Goal: Information Seeking & Learning: Learn about a topic

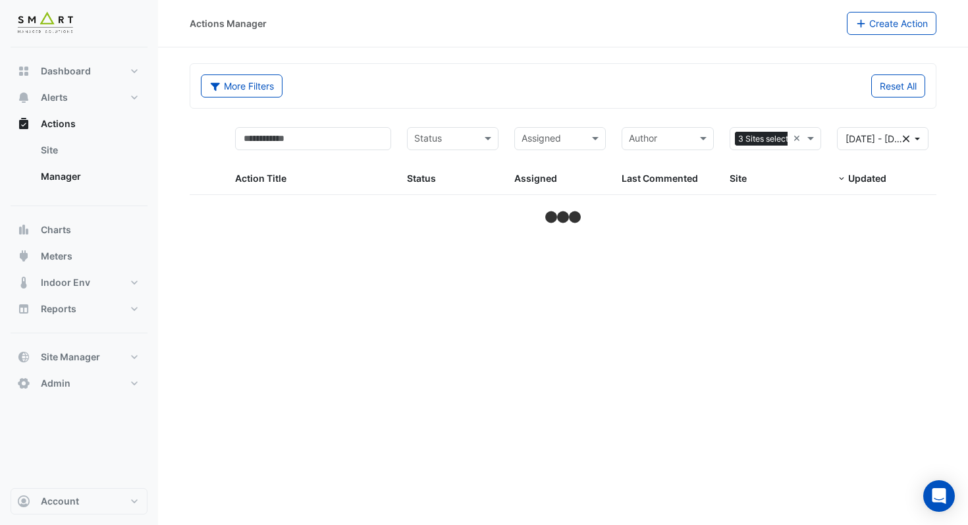
select select "***"
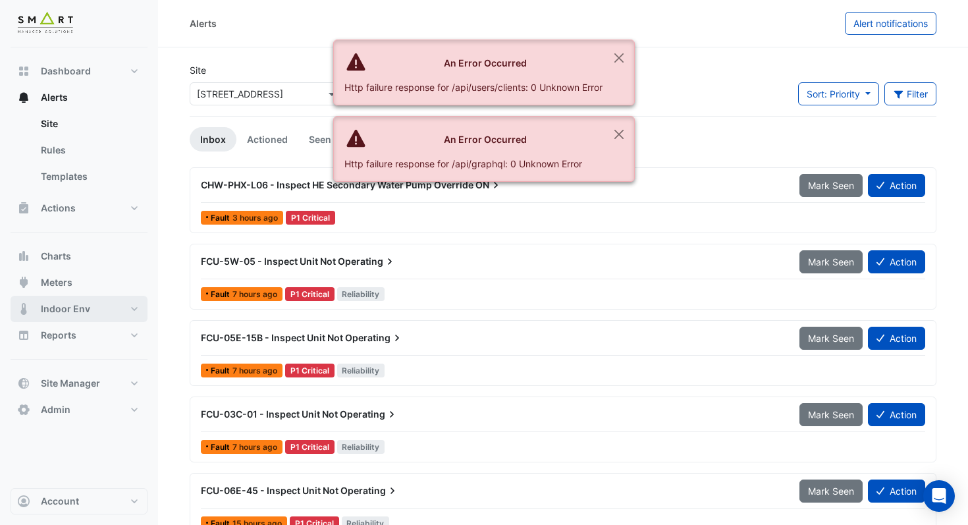
click at [80, 310] on span "Indoor Env" at bounding box center [65, 308] width 49 height 13
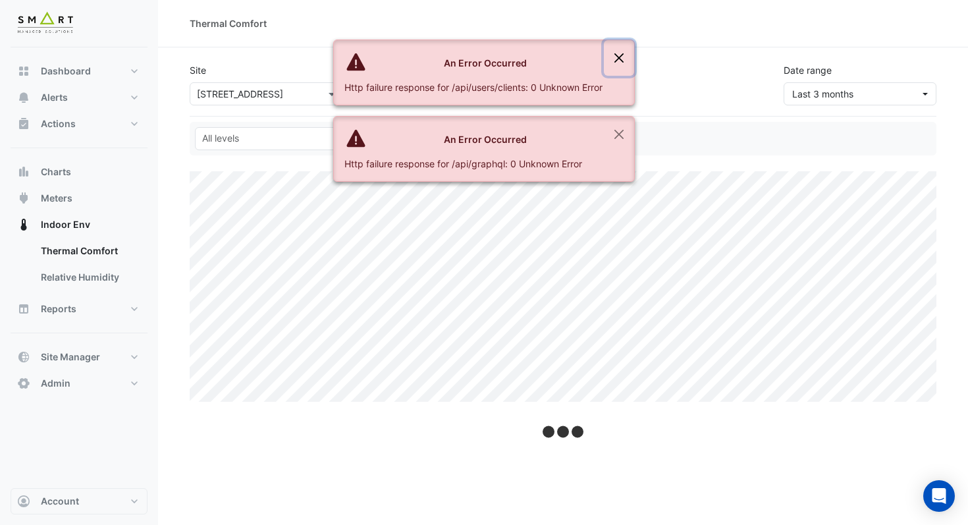
click at [622, 58] on button "Close" at bounding box center [619, 58] width 30 height 36
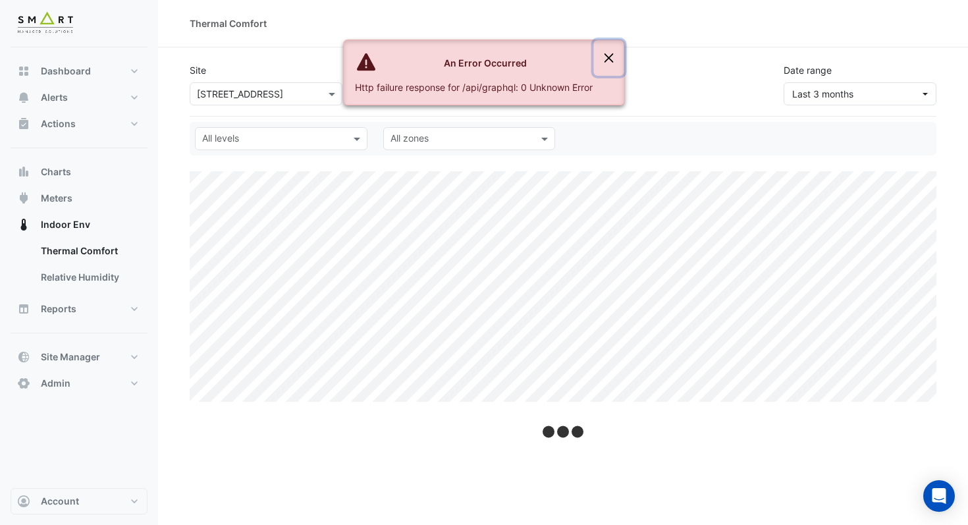
click at [622, 58] on button "Close" at bounding box center [609, 58] width 30 height 36
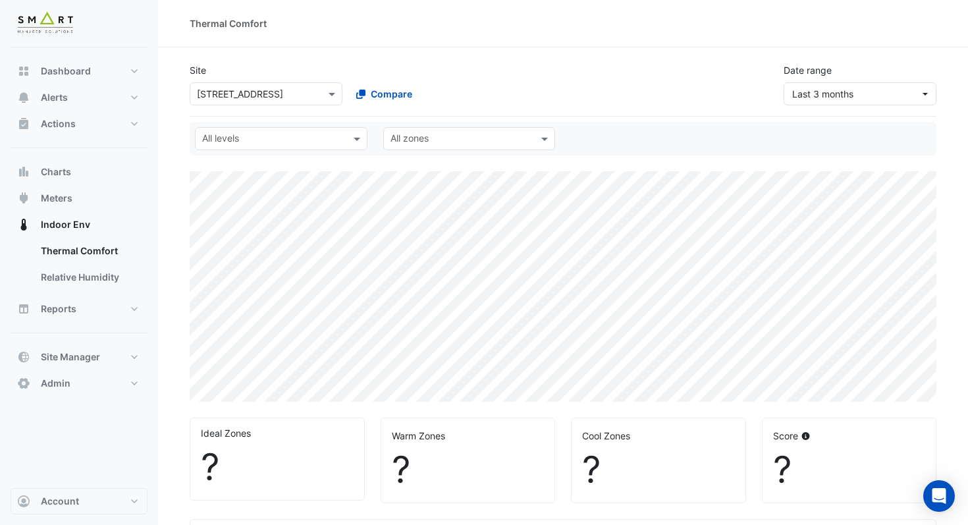
select select "***"
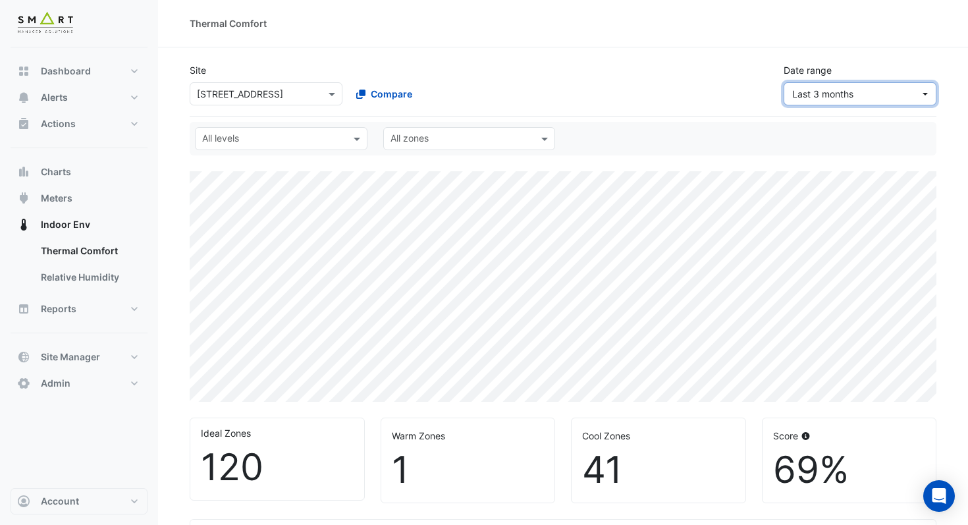
click at [867, 99] on span "Last 3 months" at bounding box center [856, 94] width 128 height 14
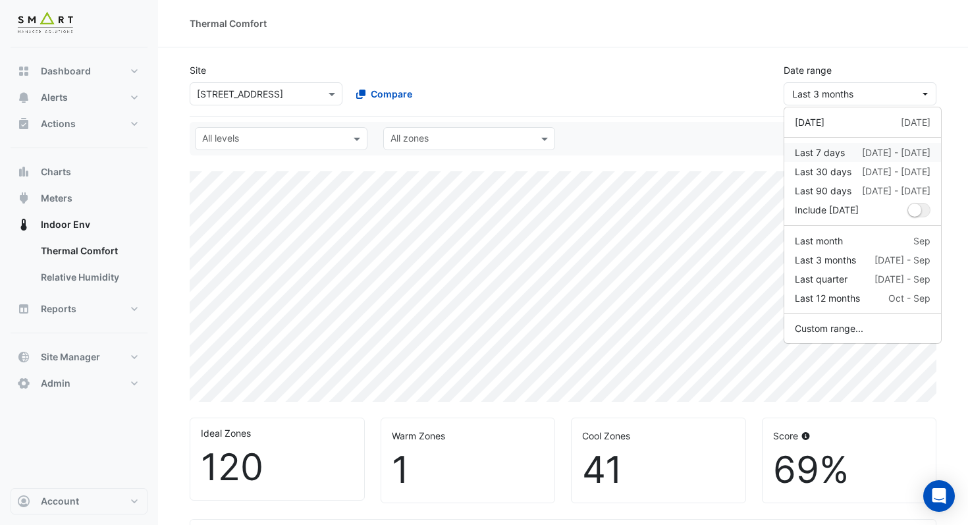
click at [832, 153] on div "Last 7 days" at bounding box center [820, 153] width 50 height 14
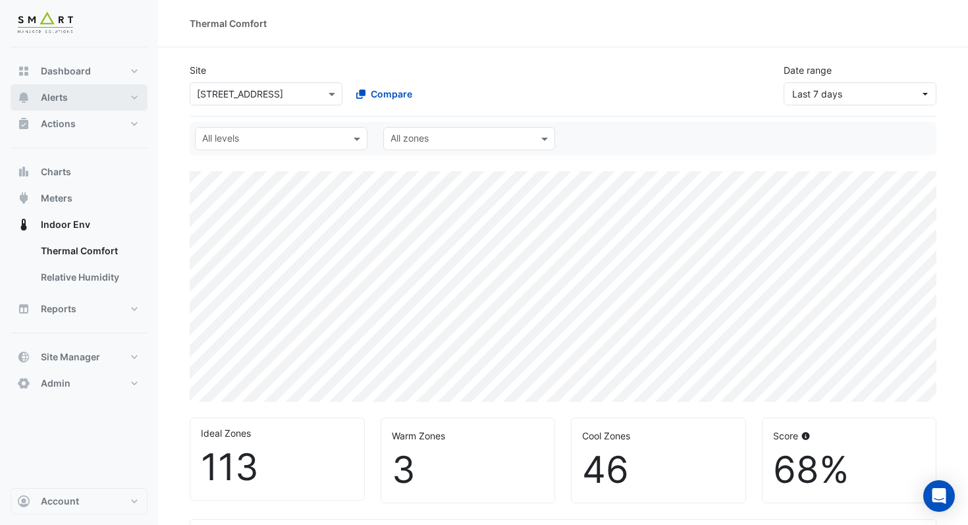
click at [72, 98] on button "Alerts" at bounding box center [79, 97] width 137 height 26
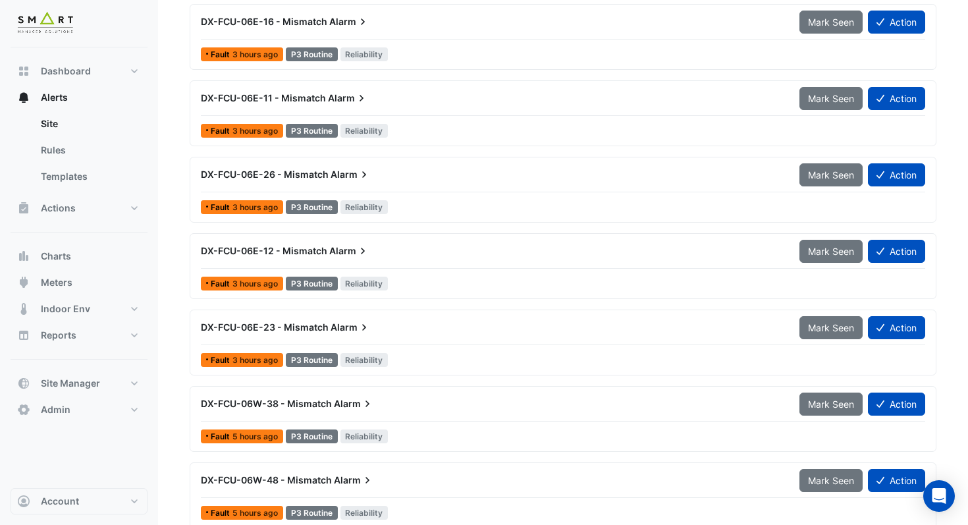
scroll to position [3756, 0]
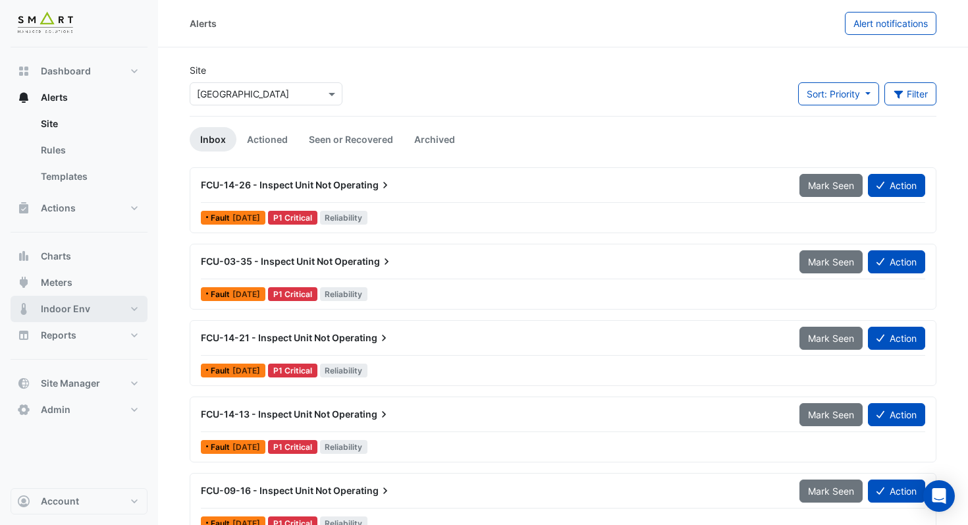
click at [87, 306] on span "Indoor Env" at bounding box center [65, 308] width 49 height 13
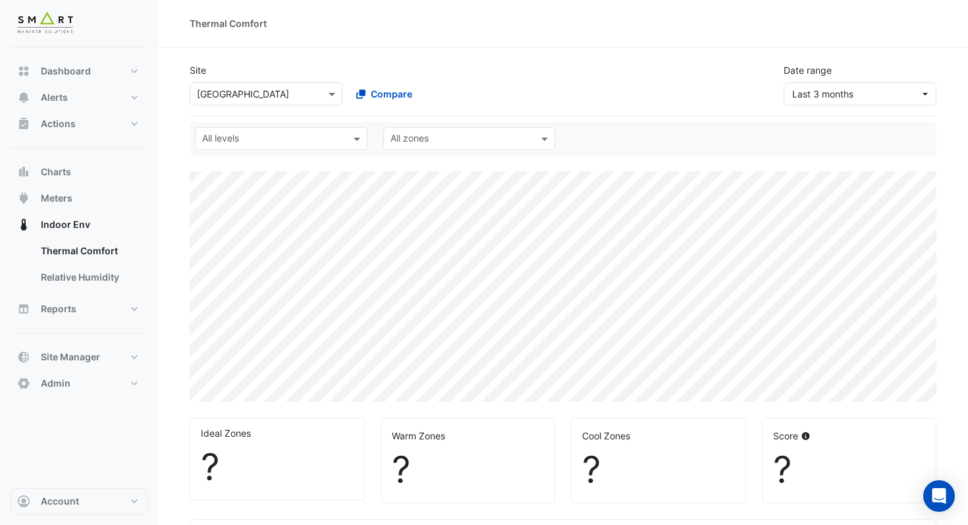
select select "***"
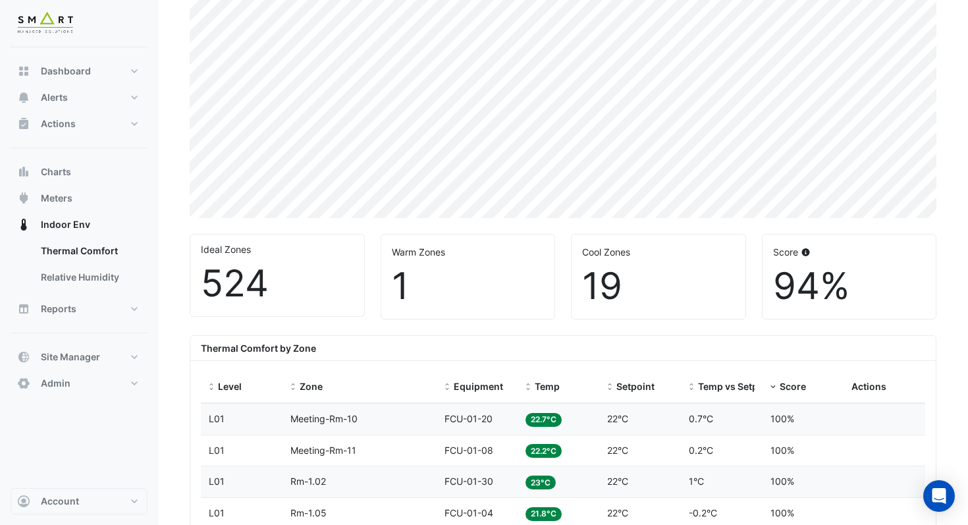
scroll to position [197, 0]
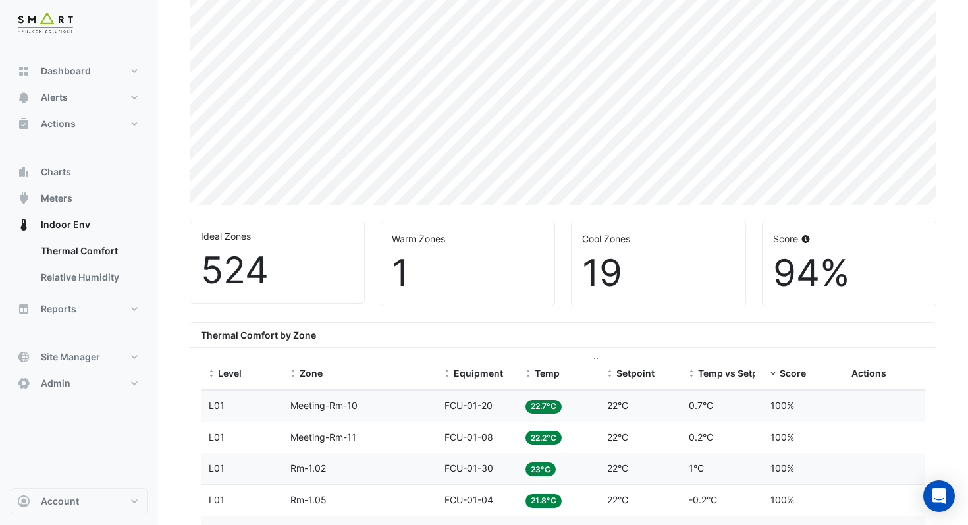
click at [562, 370] on div "Temp" at bounding box center [559, 373] width 66 height 15
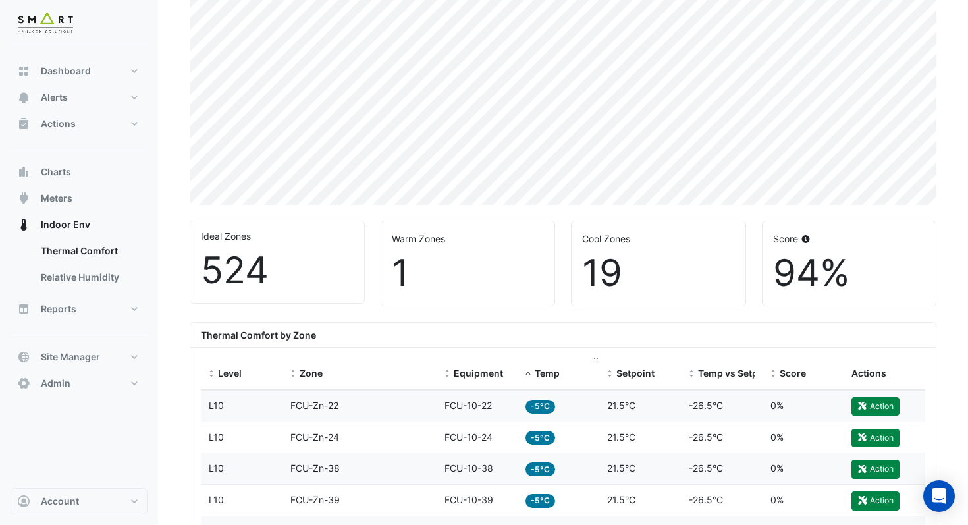
click at [549, 372] on span "Temp" at bounding box center [547, 372] width 25 height 11
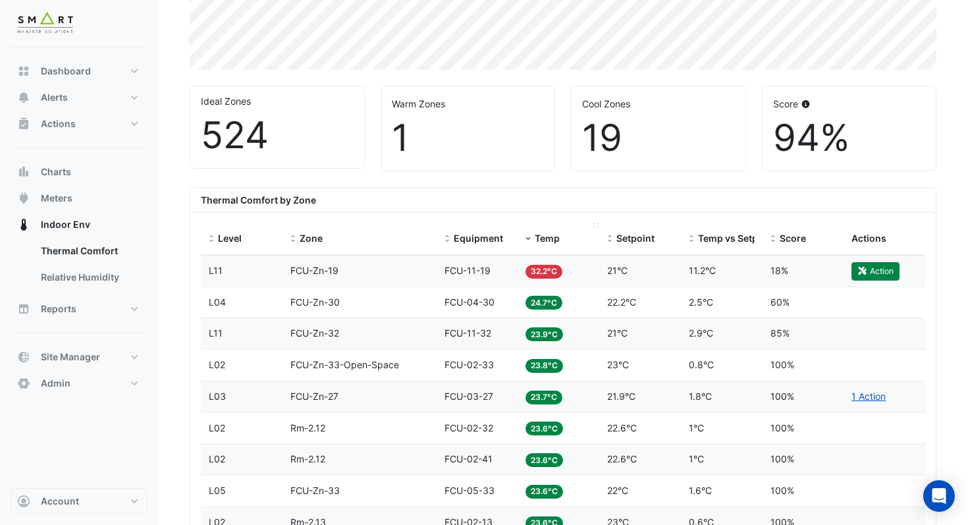
scroll to position [337, 0]
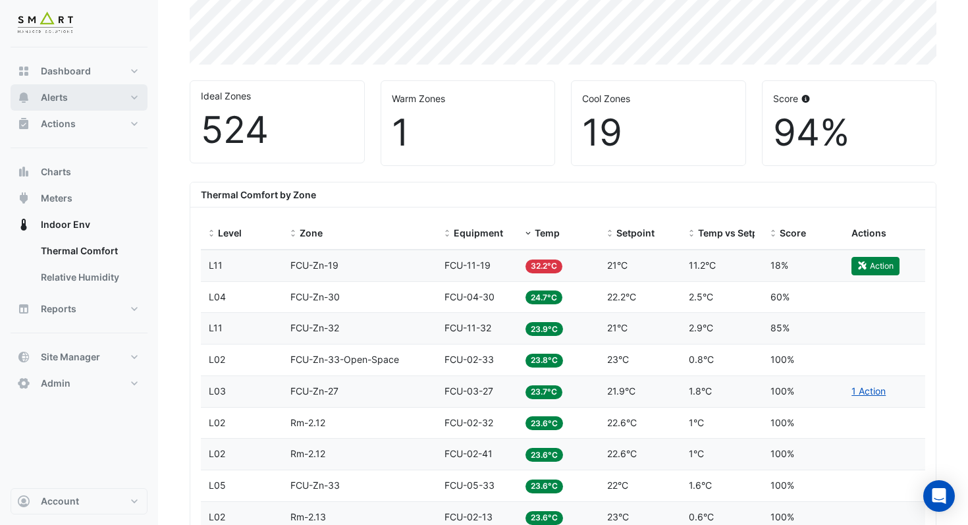
click at [69, 95] on button "Alerts" at bounding box center [79, 97] width 137 height 26
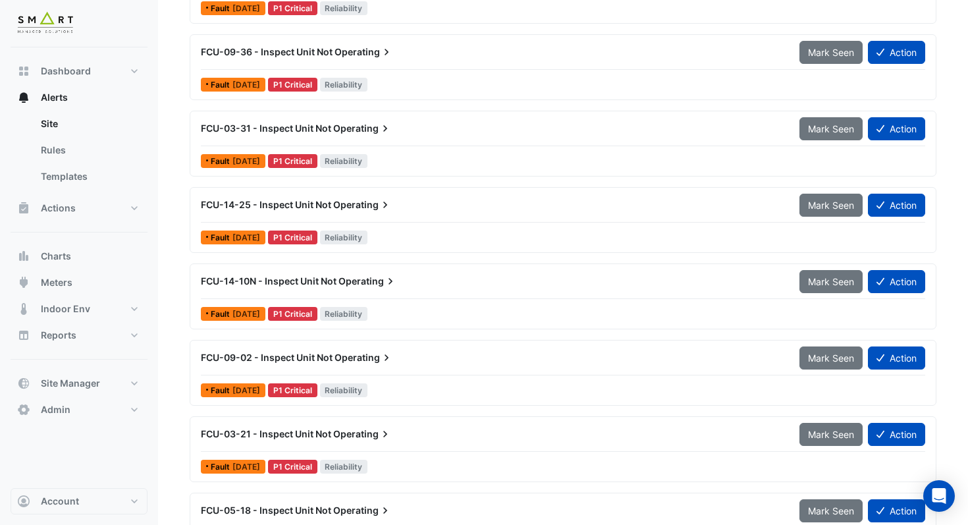
scroll to position [1970, 0]
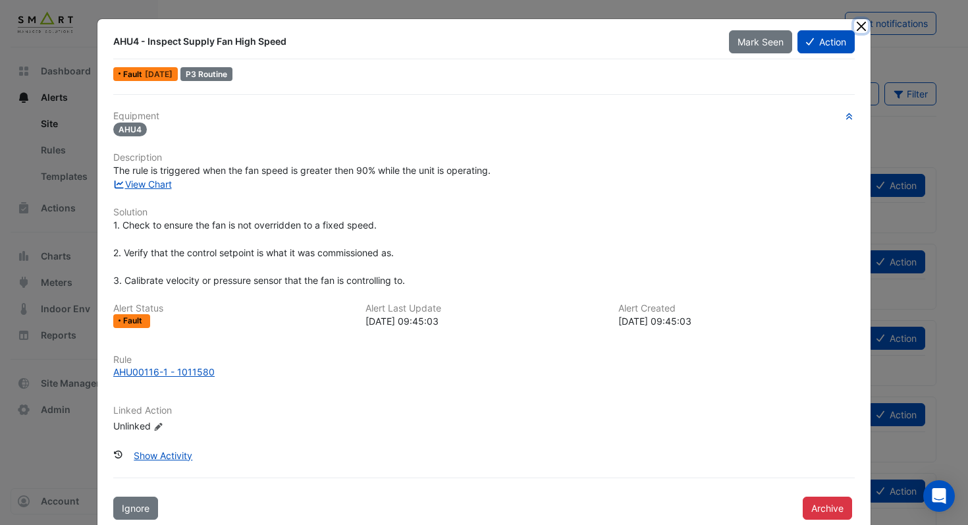
click at [864, 26] on button "Close" at bounding box center [861, 26] width 14 height 14
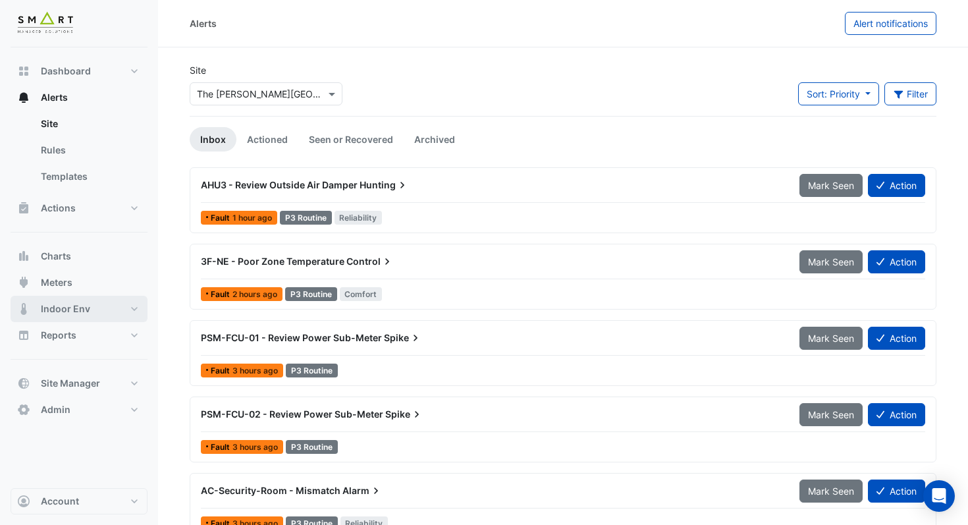
click at [101, 306] on button "Indoor Env" at bounding box center [79, 309] width 137 height 26
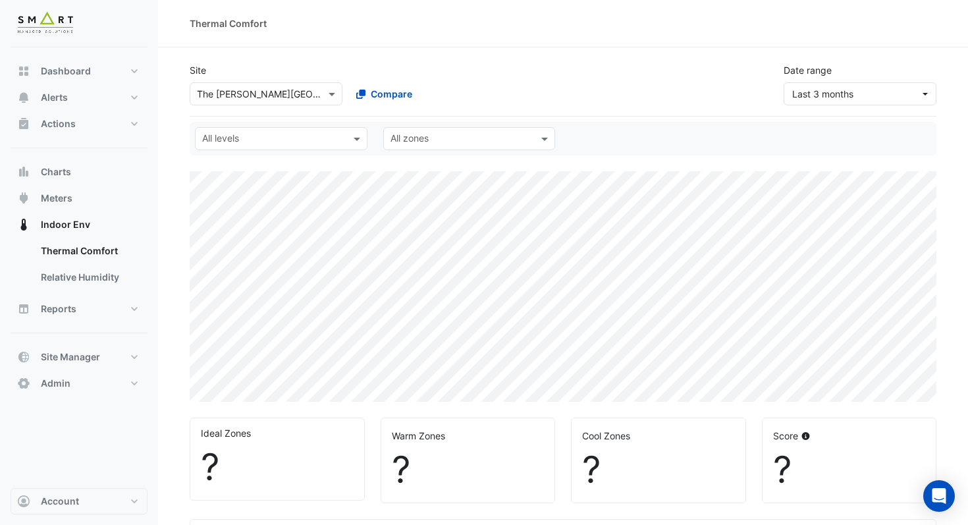
select select "***"
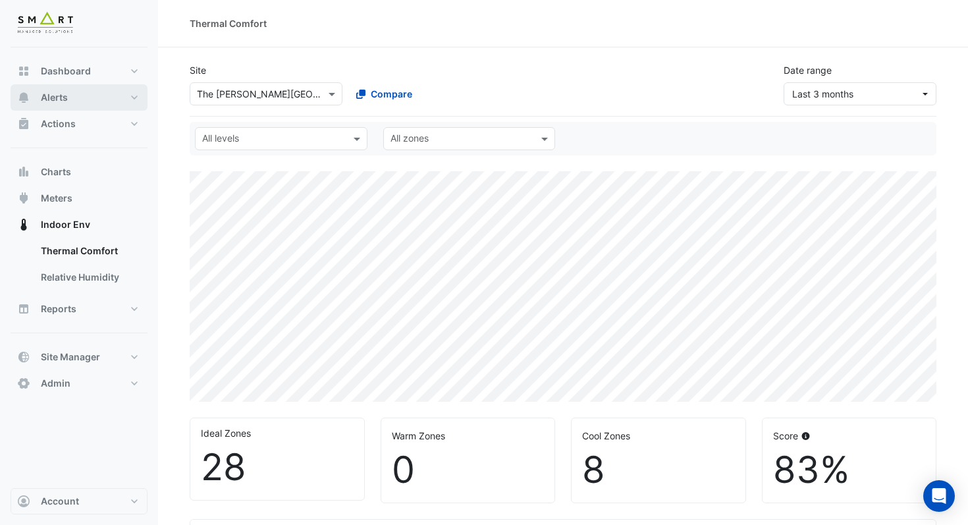
click at [63, 94] on span "Alerts" at bounding box center [54, 97] width 27 height 13
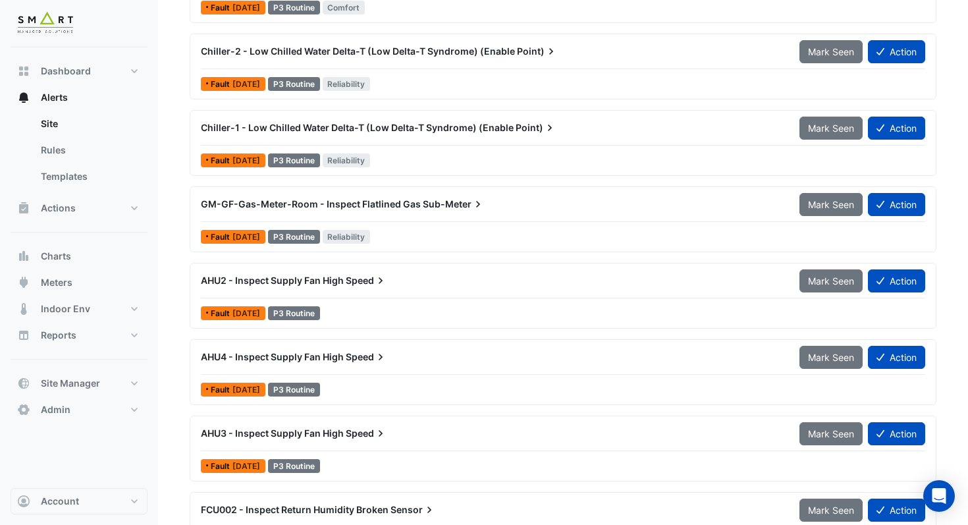
scroll to position [1323, 0]
